Goal: Task Accomplishment & Management: Manage account settings

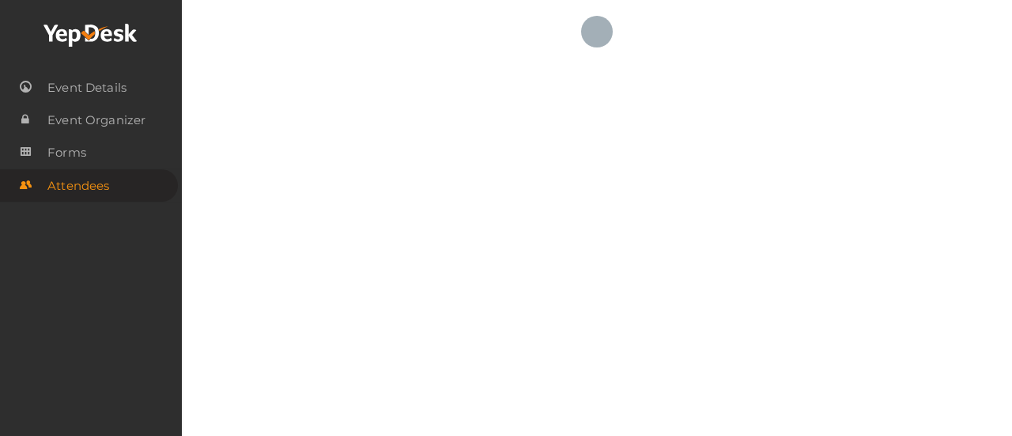
click at [73, 43] on icon at bounding box center [90, 36] width 95 height 24
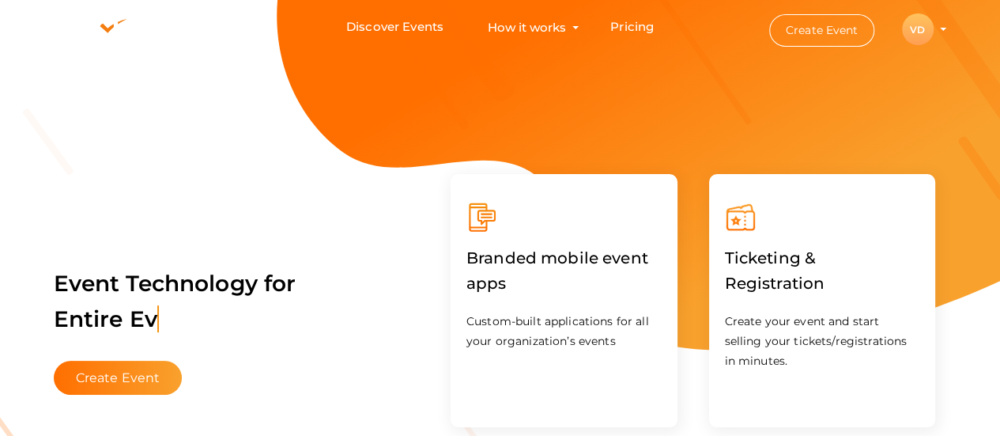
click at [934, 29] on profile-pic "VD" at bounding box center [918, 30] width 32 height 12
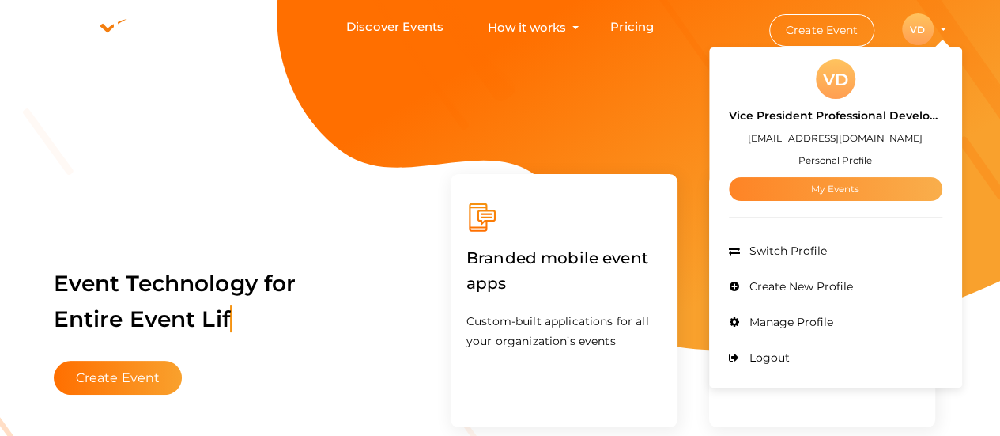
click at [829, 195] on link "My Events" at bounding box center [835, 189] width 213 height 24
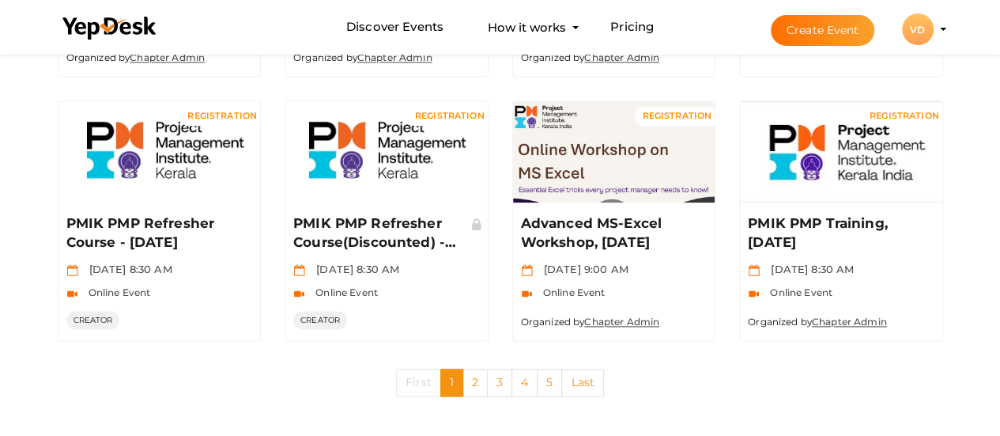
scroll to position [888, 0]
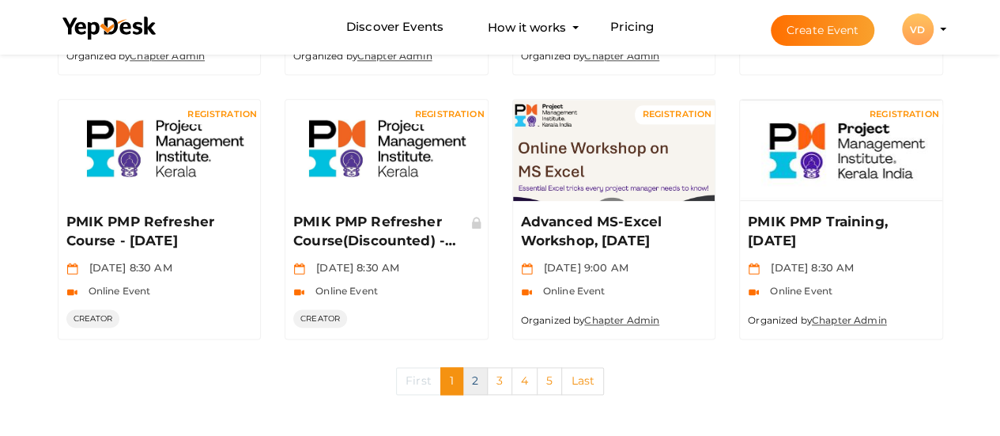
click at [478, 371] on link "2" at bounding box center [474, 381] width 25 height 28
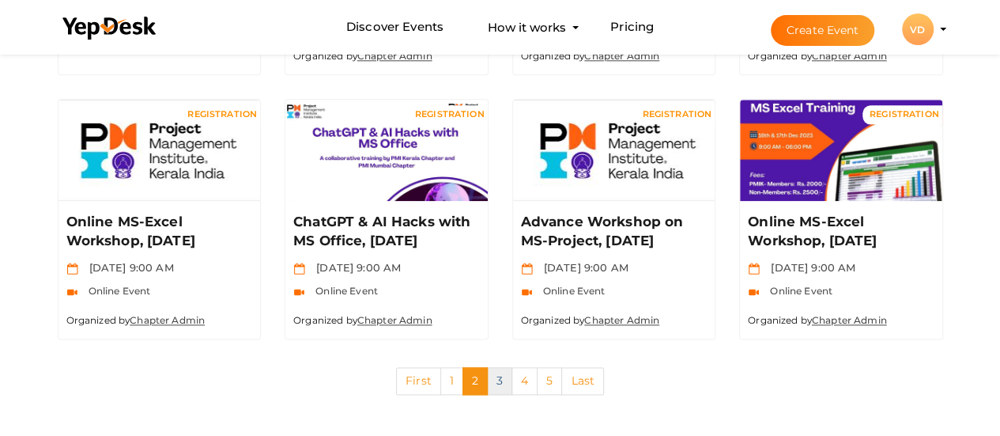
click at [496, 383] on link "3" at bounding box center [499, 381] width 25 height 28
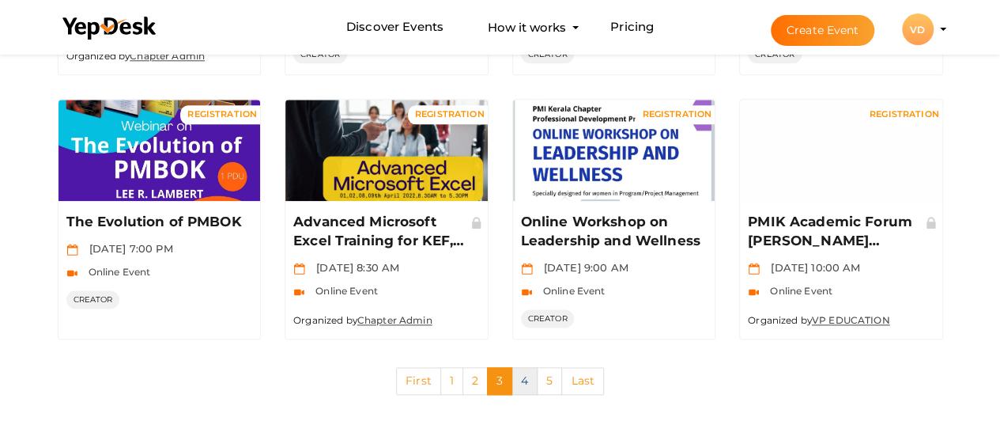
click at [523, 383] on link "4" at bounding box center [524, 381] width 26 height 28
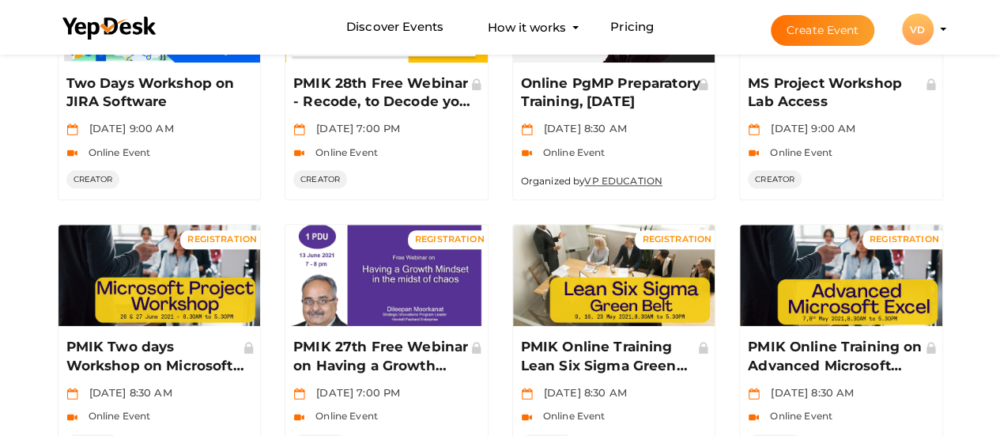
scroll to position [882, 0]
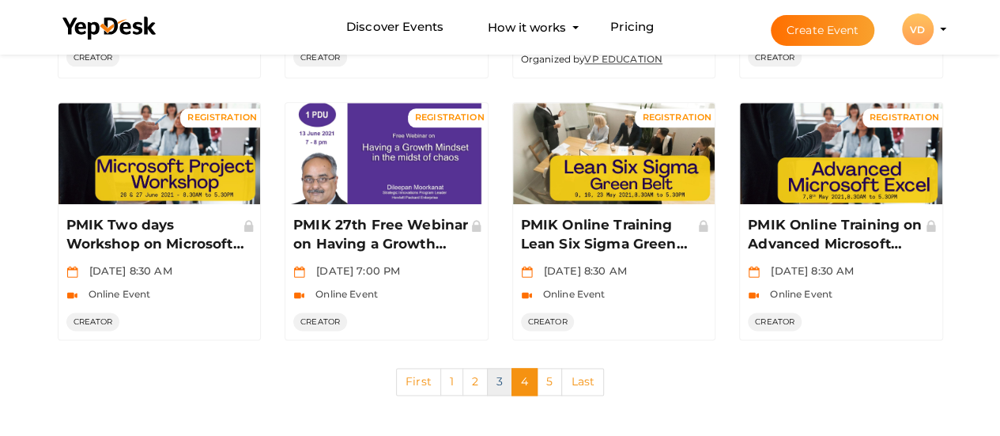
click at [500, 383] on link "3" at bounding box center [499, 382] width 25 height 28
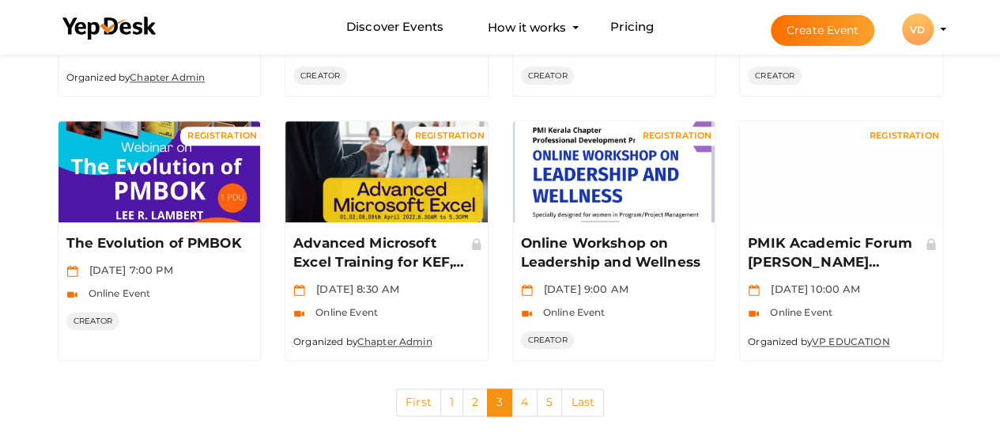
scroll to position [888, 0]
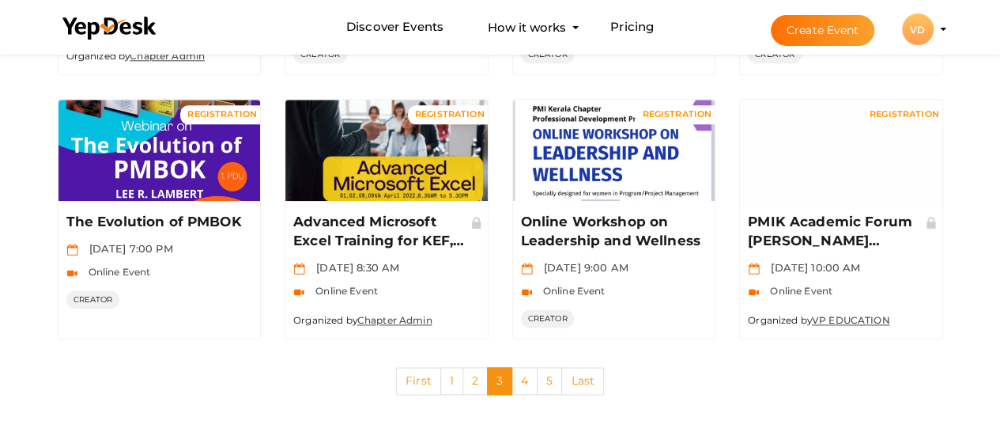
click at [934, 29] on profile-pic "VD" at bounding box center [918, 30] width 32 height 12
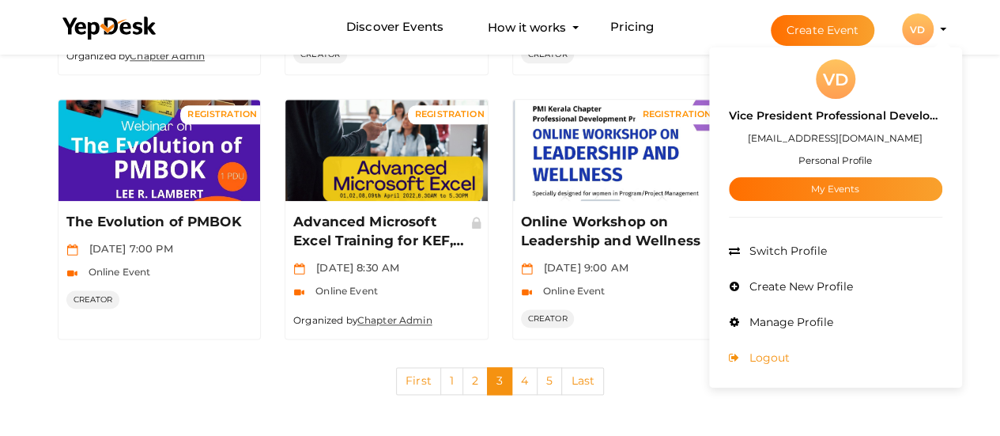
click at [765, 357] on span "Logout" at bounding box center [767, 357] width 44 height 14
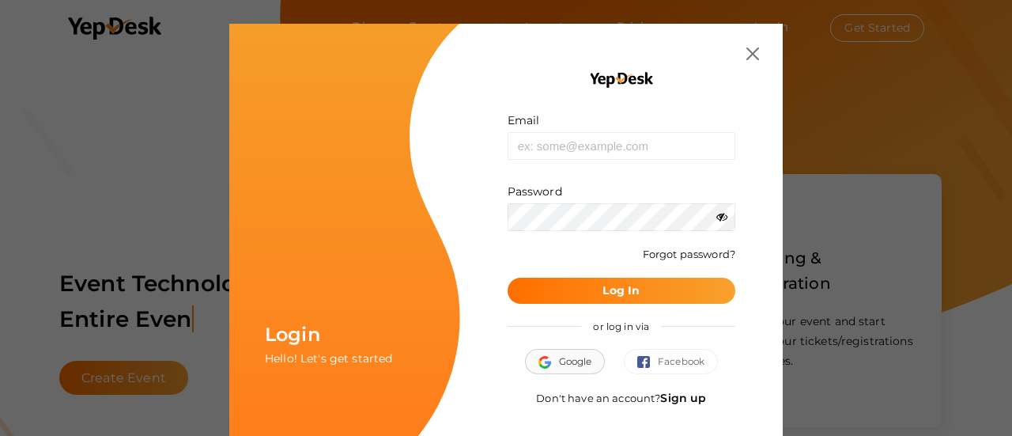
click at [561, 357] on span "Google" at bounding box center [565, 361] width 54 height 16
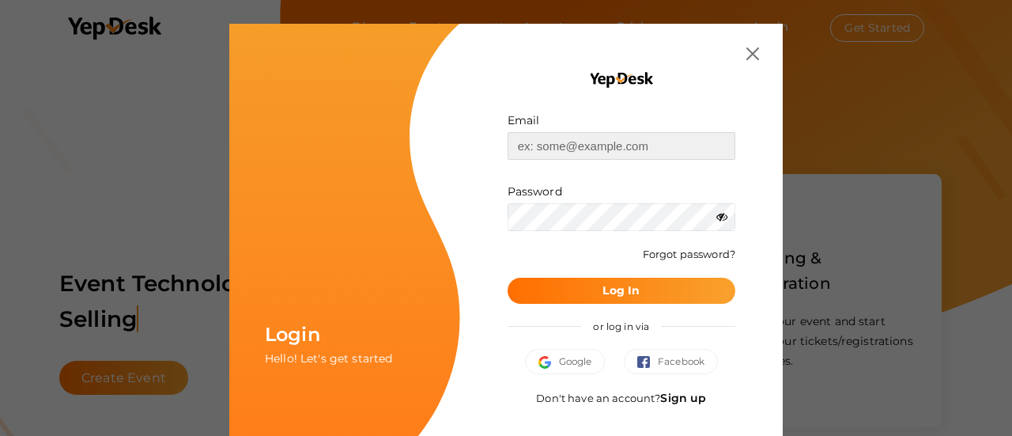
click at [568, 149] on input "text" at bounding box center [622, 146] width 228 height 28
type input "[EMAIL_ADDRESS][DOMAIN_NAME]"
click at [572, 368] on span "Google" at bounding box center [565, 361] width 54 height 16
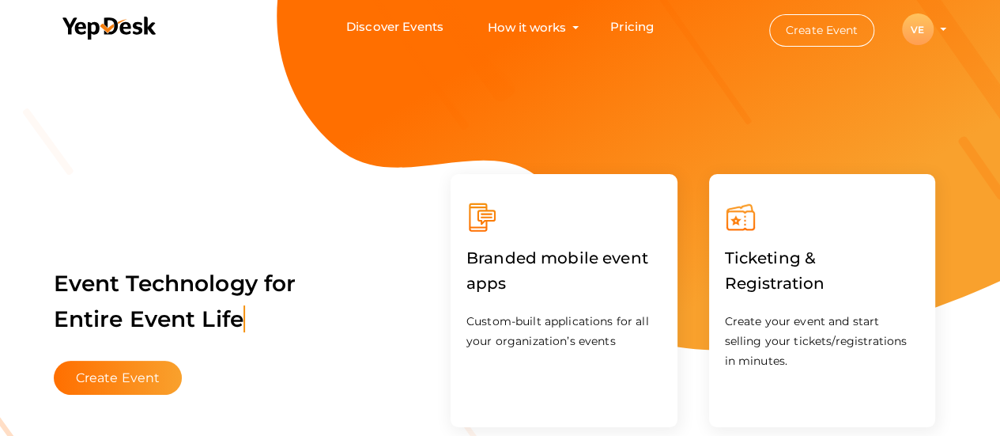
click at [934, 29] on profile-pic "VE" at bounding box center [918, 30] width 32 height 12
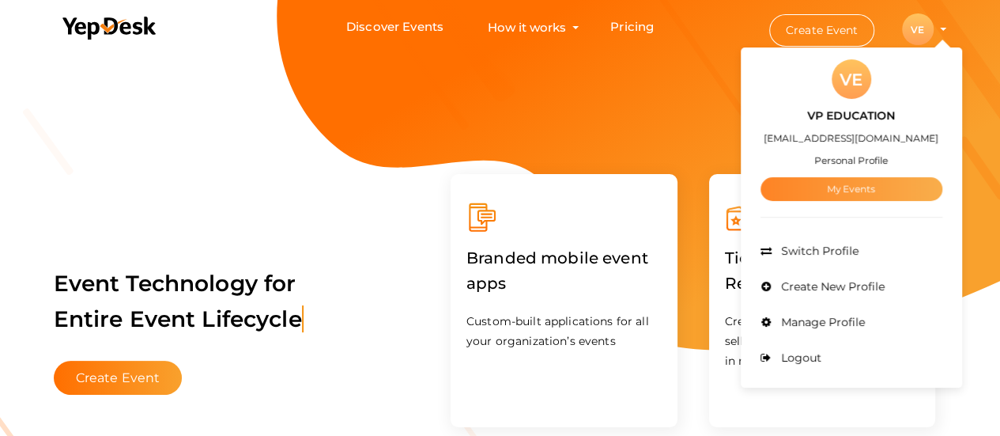
click at [852, 185] on link "My Events" at bounding box center [852, 189] width 182 height 24
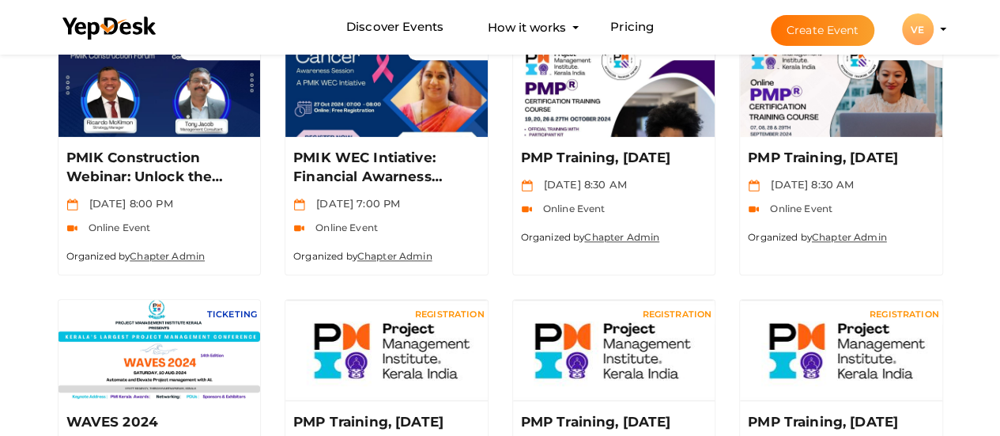
scroll to position [697, 0]
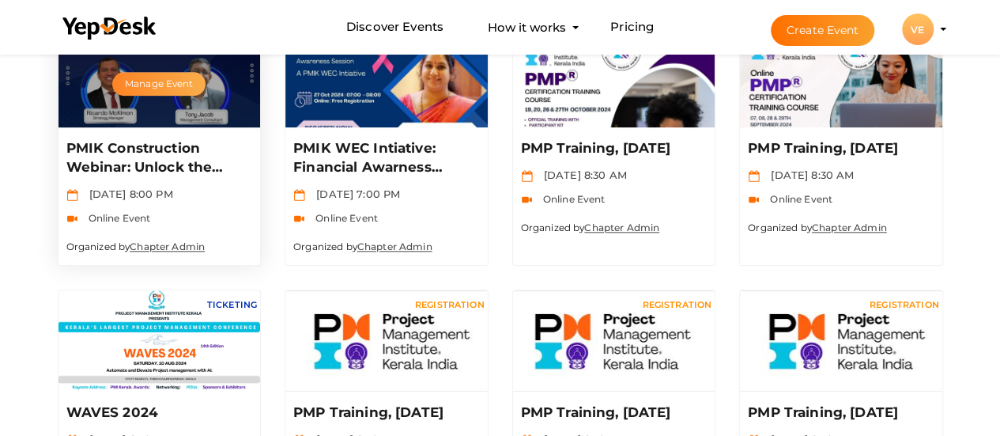
click at [168, 85] on button "Manage Event" at bounding box center [158, 84] width 93 height 24
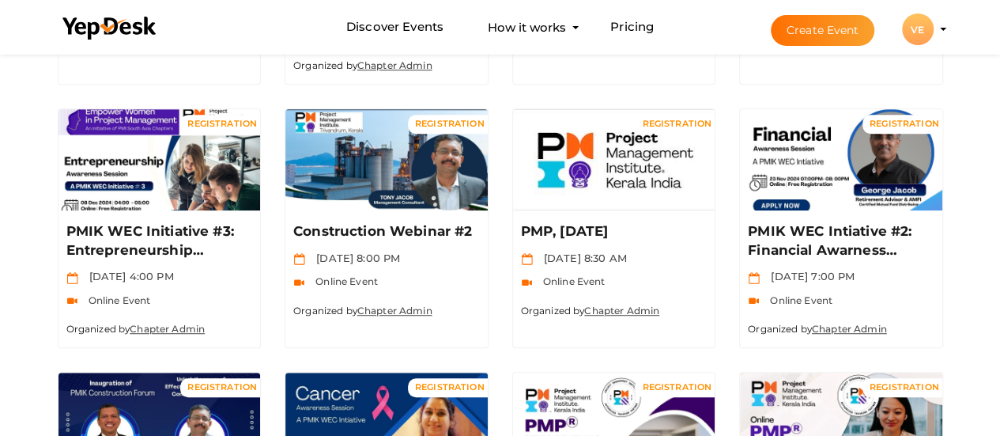
scroll to position [347, 0]
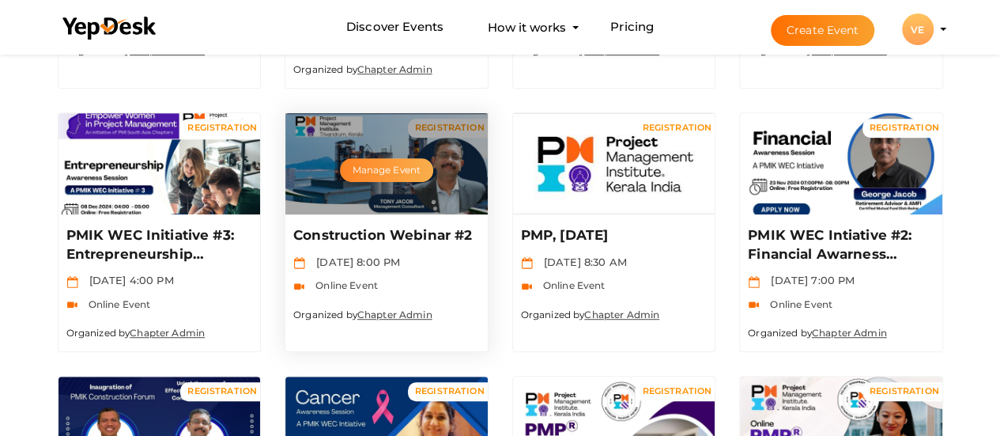
click at [373, 170] on button "Manage Event" at bounding box center [386, 170] width 93 height 24
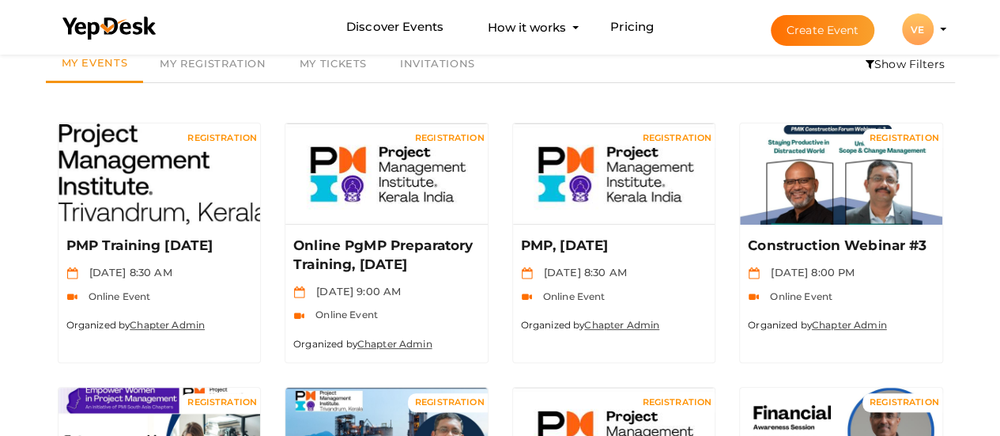
scroll to position [64, 0]
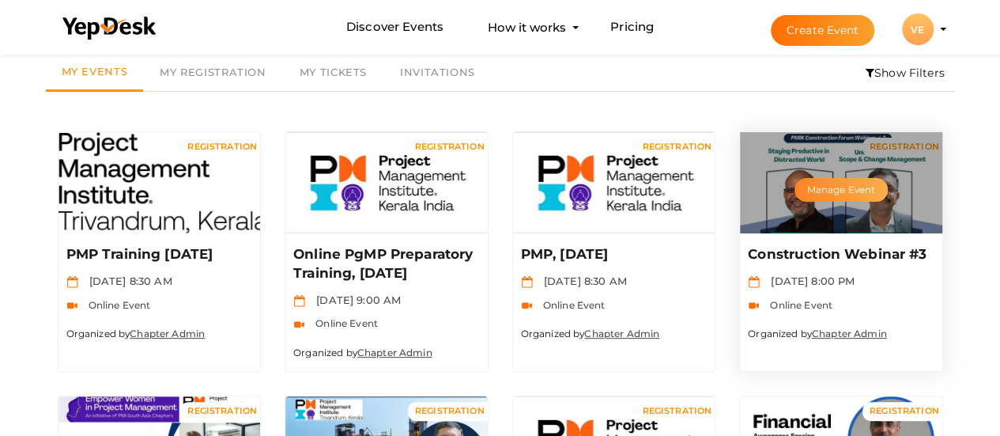
click at [851, 186] on button "Manage Event" at bounding box center [841, 190] width 93 height 24
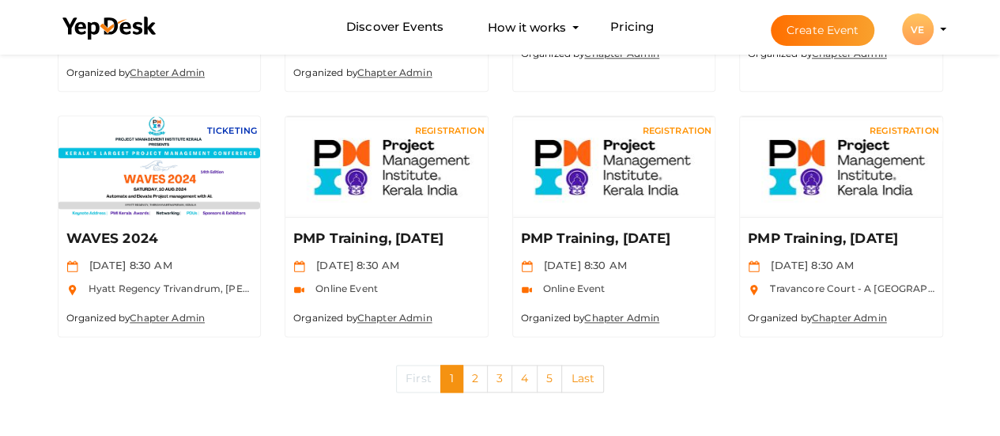
scroll to position [0, 0]
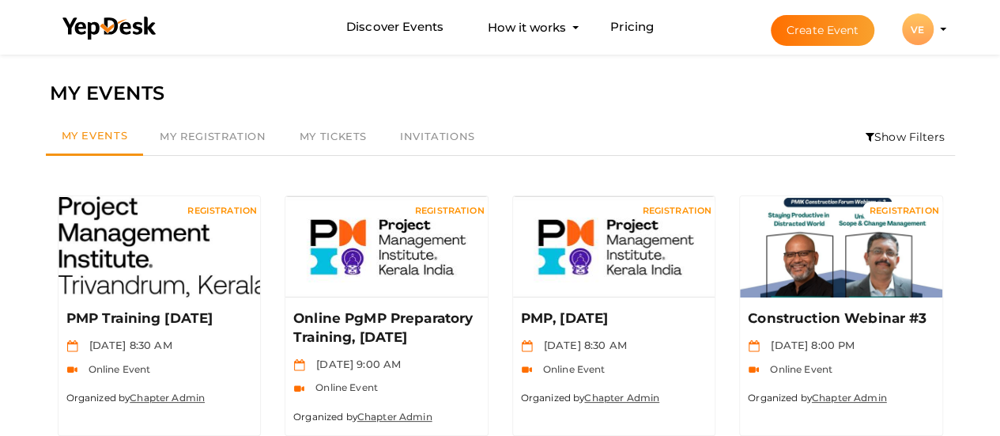
click at [941, 26] on li "Create Event VE VE VP EDUCATION vp-education@pmikerala.org Personal Profile My …" at bounding box center [844, 29] width 211 height 57
click at [934, 29] on profile-pic "VE" at bounding box center [918, 30] width 32 height 12
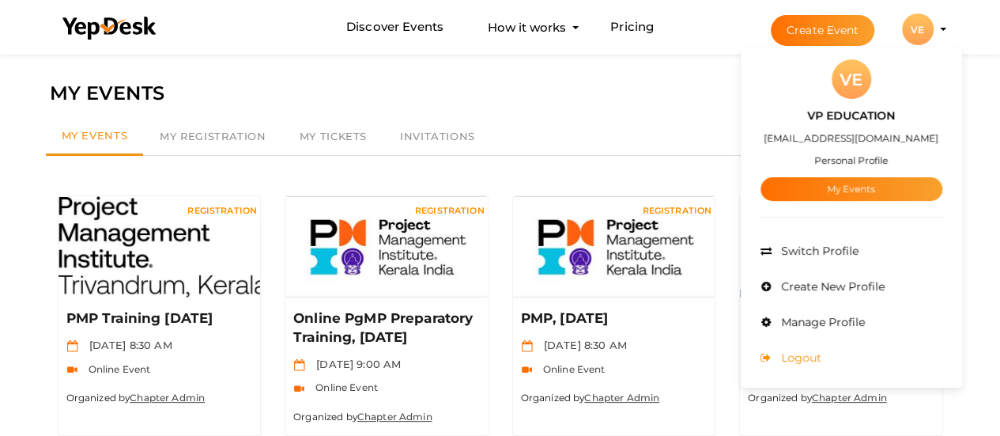
click at [809, 357] on span "Logout" at bounding box center [799, 357] width 44 height 14
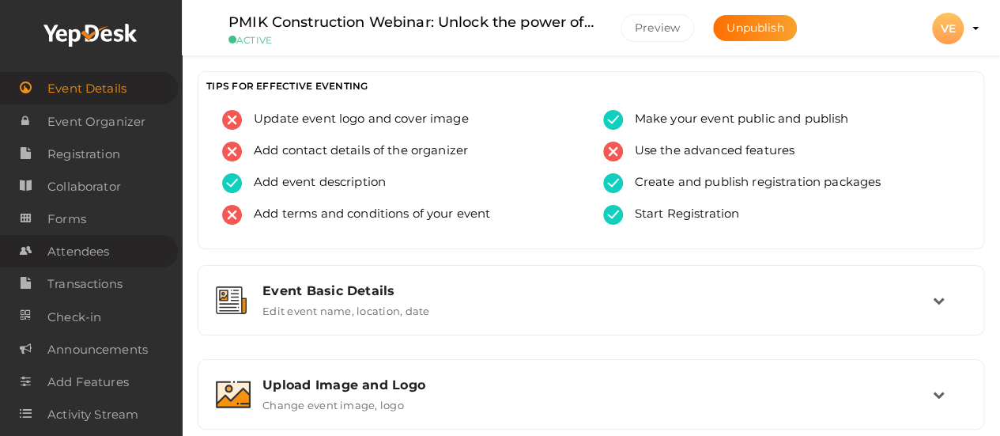
click at [92, 255] on span "Attendees" at bounding box center [78, 252] width 62 height 32
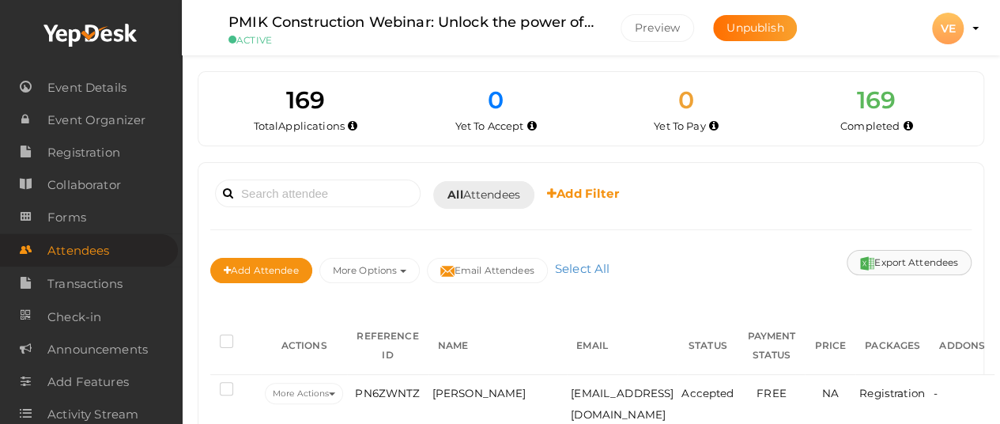
click at [889, 265] on button "Export Attendees" at bounding box center [909, 262] width 125 height 25
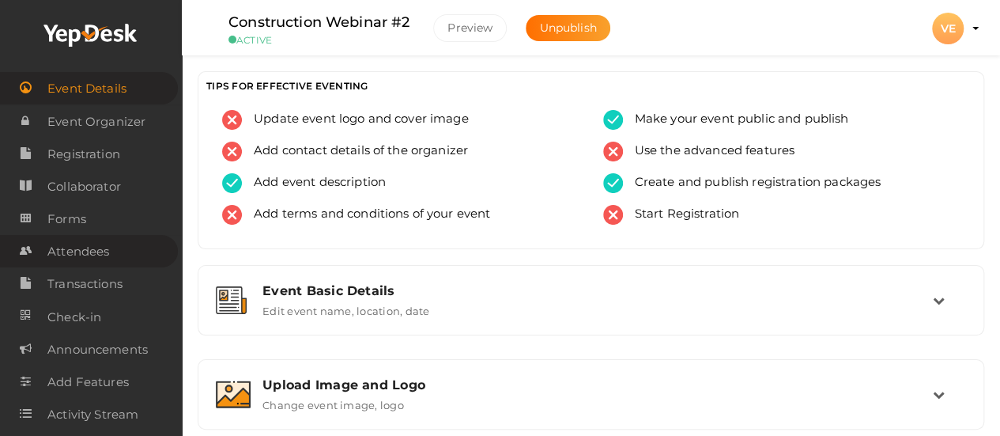
click at [126, 255] on link "Attendees" at bounding box center [89, 251] width 178 height 32
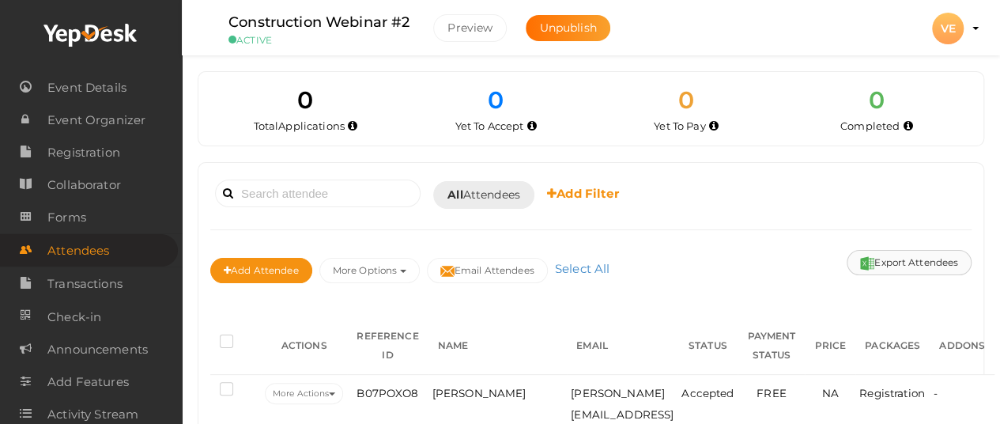
click at [876, 259] on button "Export Attendees" at bounding box center [909, 262] width 125 height 25
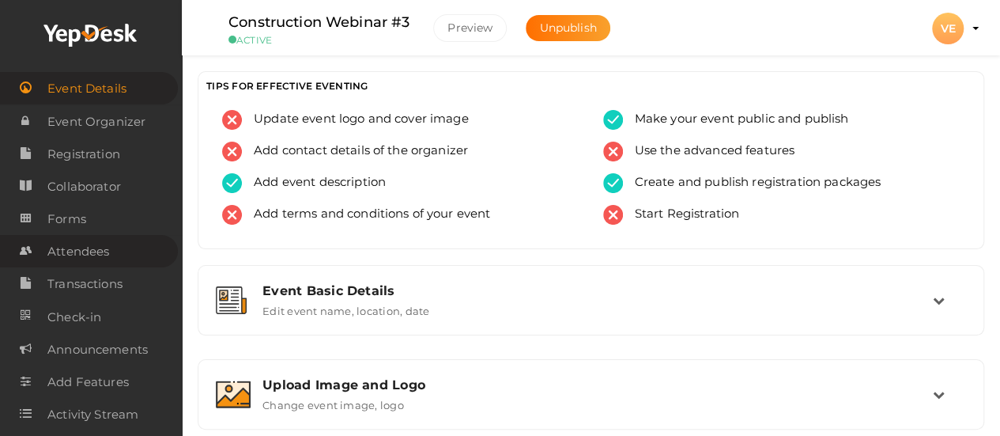
click at [111, 250] on link "Attendees" at bounding box center [89, 251] width 178 height 32
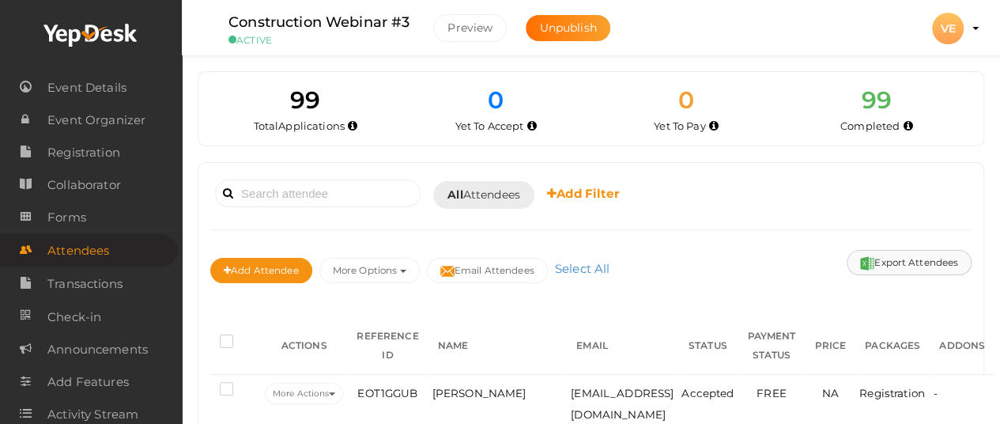
click at [933, 259] on button "Export Attendees" at bounding box center [909, 262] width 125 height 25
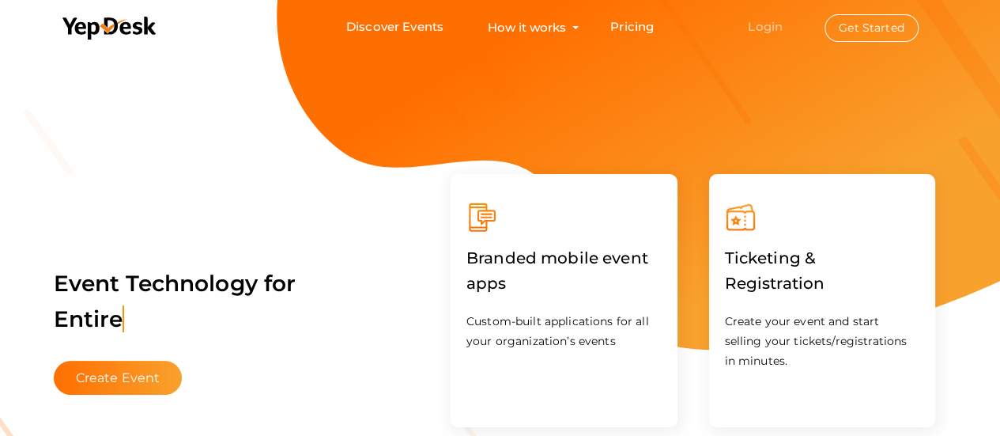
click at [772, 25] on link "Login" at bounding box center [765, 26] width 35 height 15
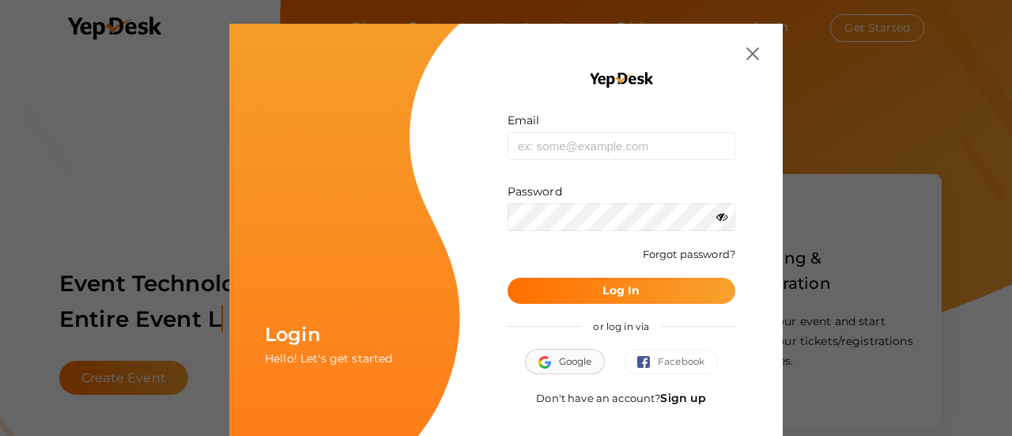
click at [561, 368] on span "Google" at bounding box center [565, 361] width 54 height 16
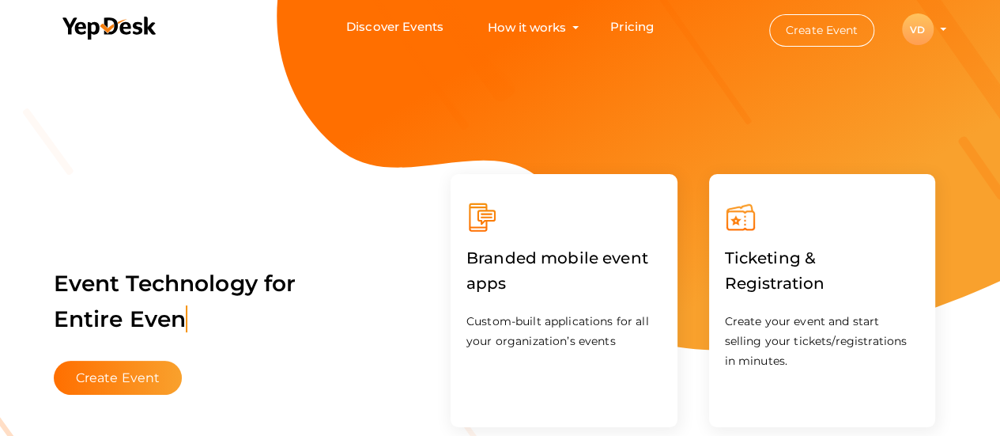
click at [934, 30] on profile-pic "VD" at bounding box center [918, 30] width 32 height 12
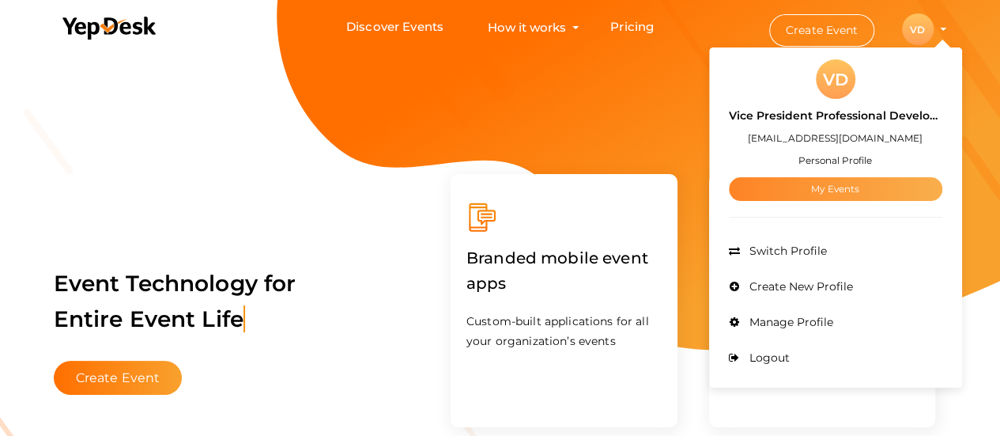
click at [857, 188] on link "My Events" at bounding box center [835, 189] width 213 height 24
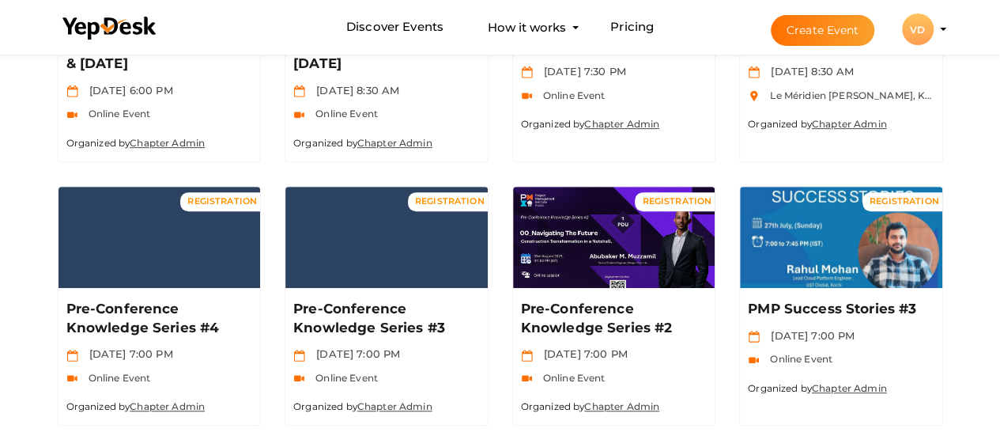
scroll to position [285, 0]
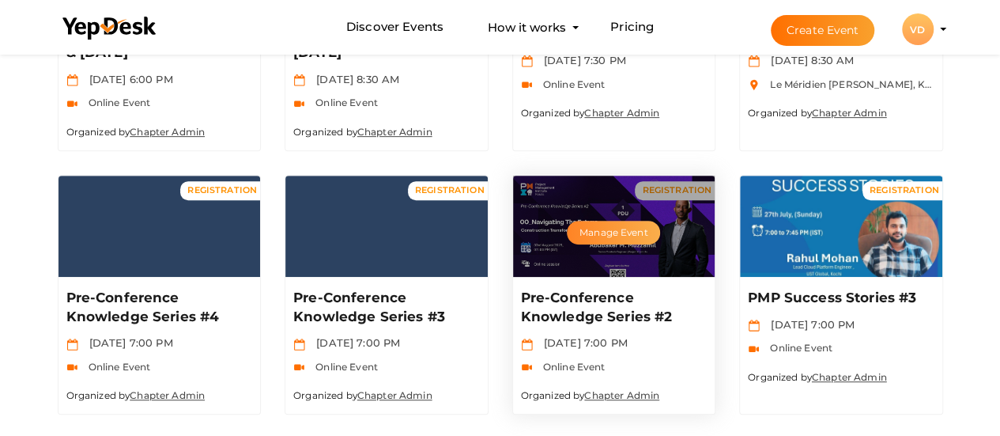
click at [631, 241] on button "Manage Event" at bounding box center [613, 233] width 93 height 24
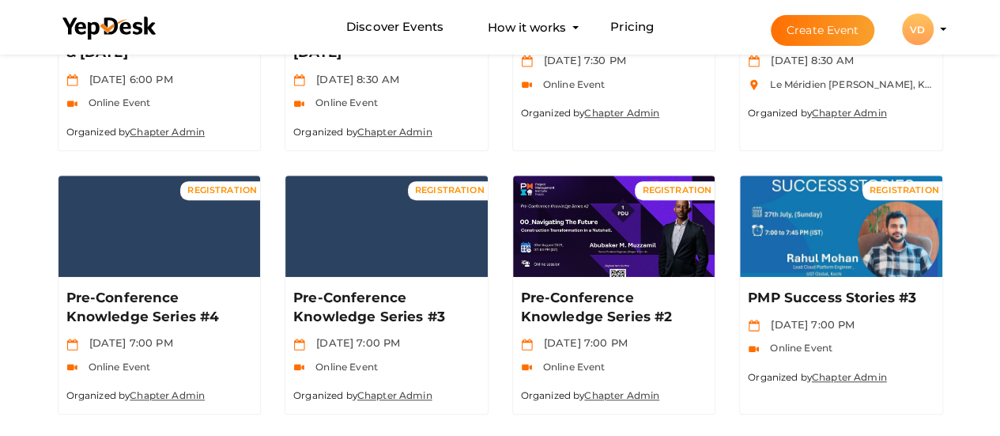
scroll to position [0, 0]
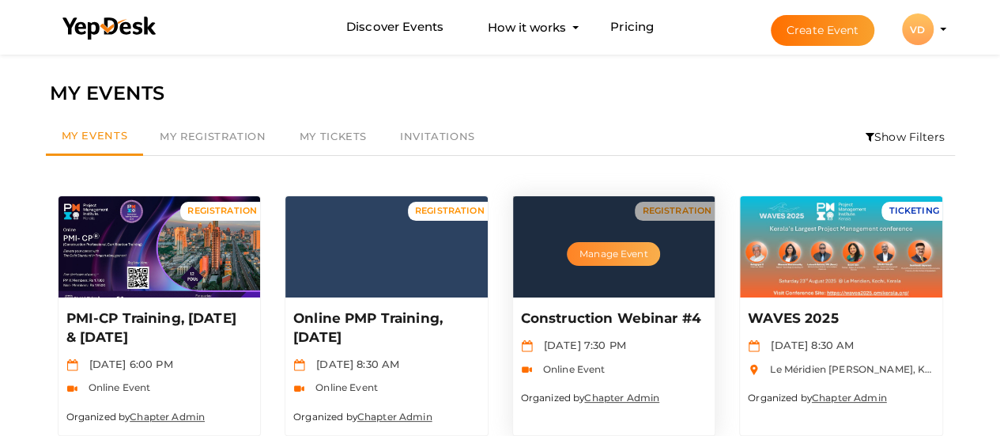
click at [593, 244] on button "Manage Event" at bounding box center [613, 254] width 93 height 24
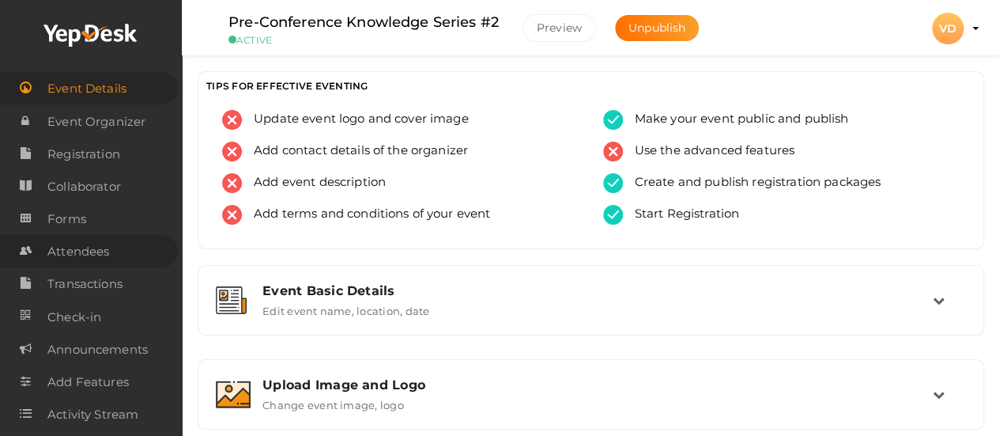
click at [49, 250] on span "Attendees" at bounding box center [78, 252] width 62 height 32
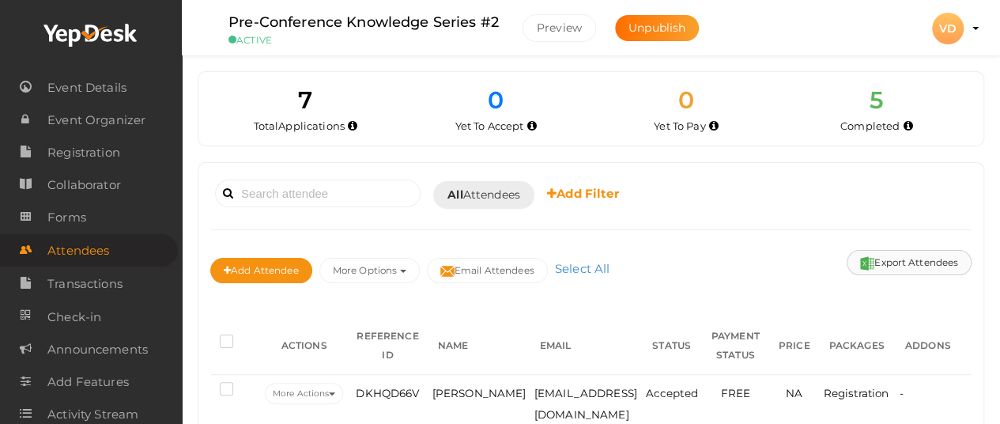
click at [915, 260] on button "Export Attendees" at bounding box center [909, 262] width 125 height 25
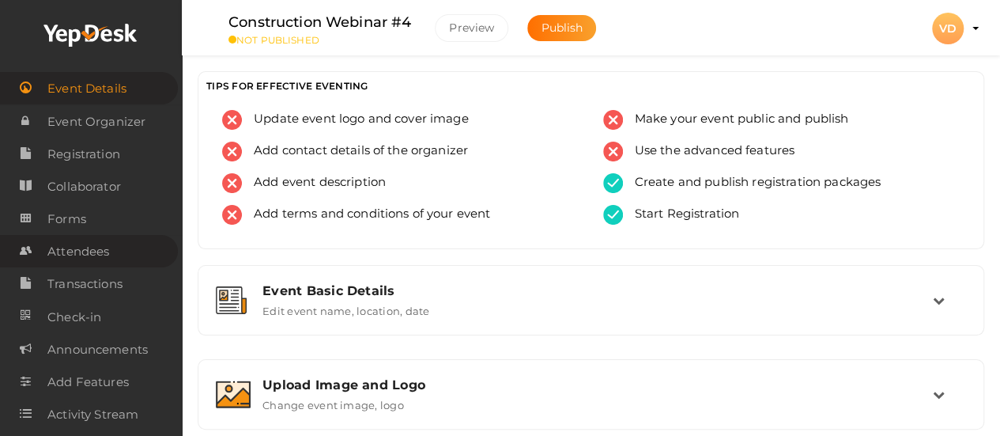
click at [106, 258] on span "Attendees" at bounding box center [78, 252] width 62 height 32
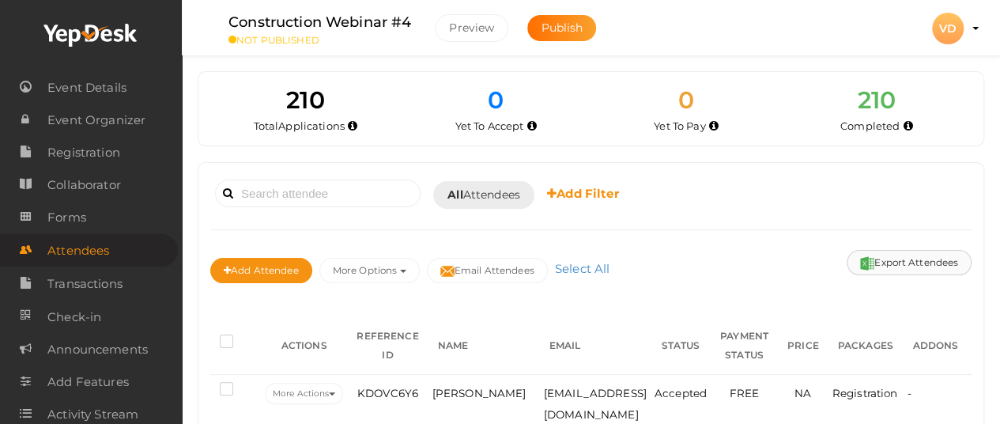
click at [885, 261] on button "Export Attendees" at bounding box center [909, 262] width 125 height 25
click at [897, 262] on button "Export Attendees" at bounding box center [909, 262] width 125 height 25
